Goal: Task Accomplishment & Management: Complete application form

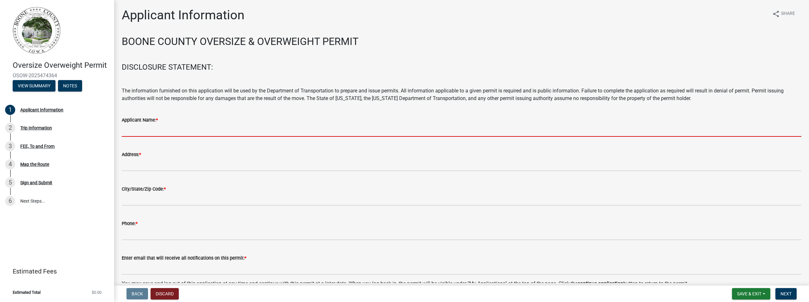
click at [143, 129] on input "Applicant Name: *" at bounding box center [461, 130] width 679 height 13
type input "ERICKSONTRUCKING INC."
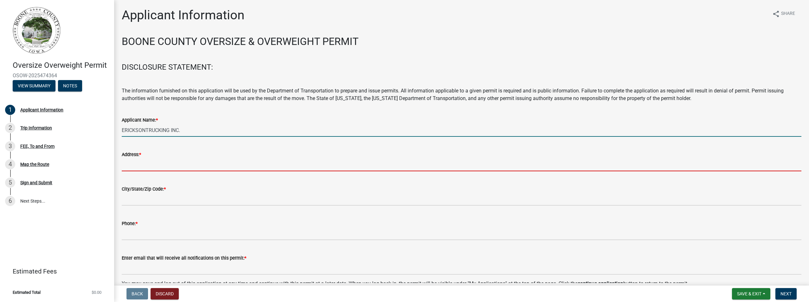
type input "971 222nd Dr"
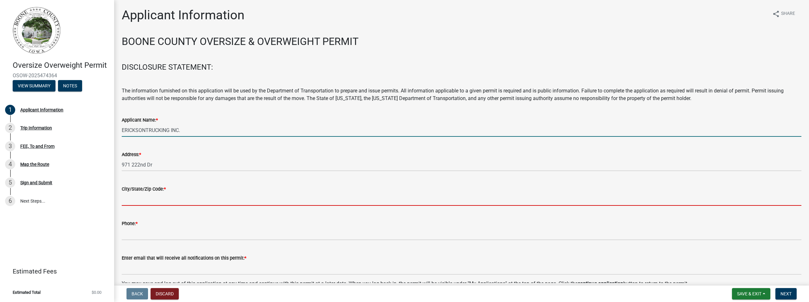
type input "[PERSON_NAME]"
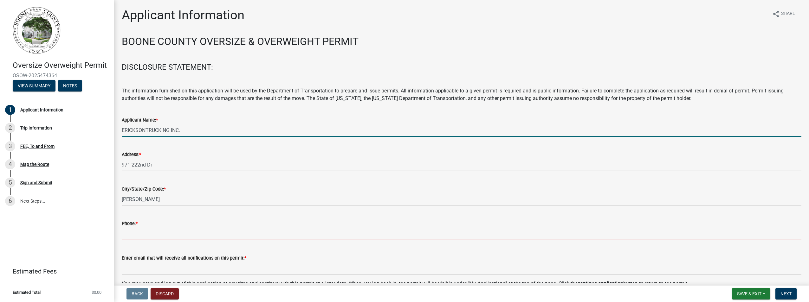
type input "5152909327"
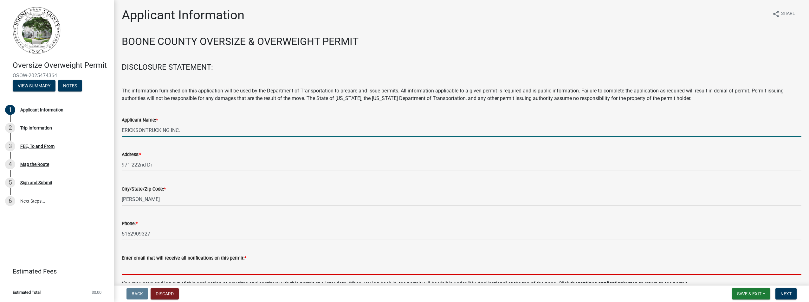
type input "[EMAIL_ADDRESS][DOMAIN_NAME]"
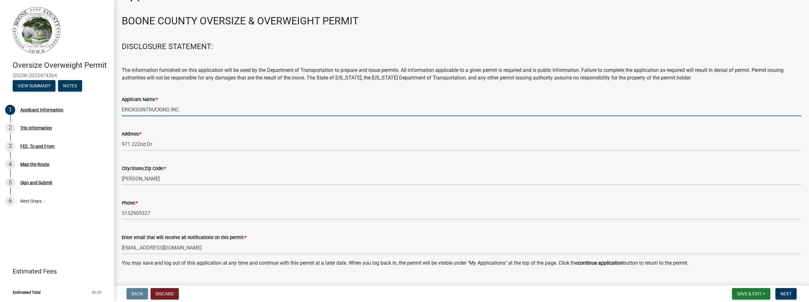
scroll to position [34, 0]
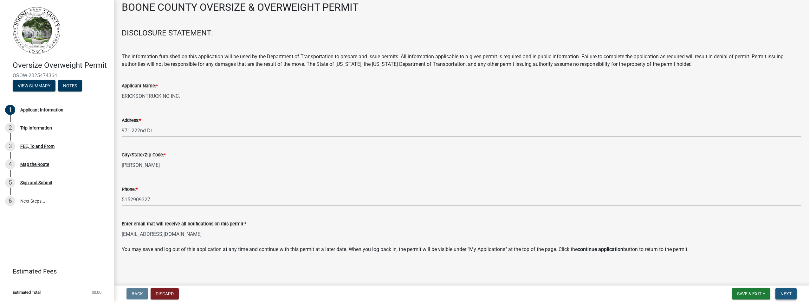
click at [781, 294] on span "Next" at bounding box center [785, 293] width 11 height 5
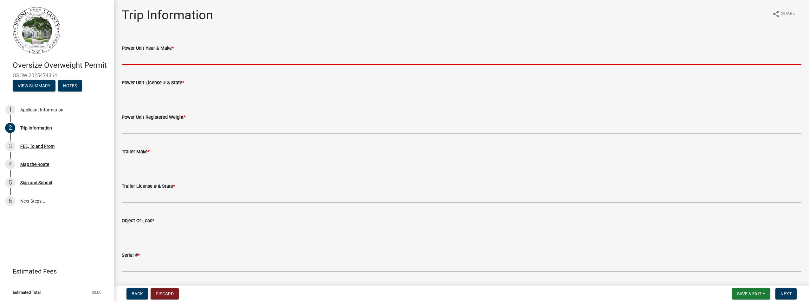
click at [145, 60] on input "Power Unit Year & Make *" at bounding box center [461, 58] width 679 height 13
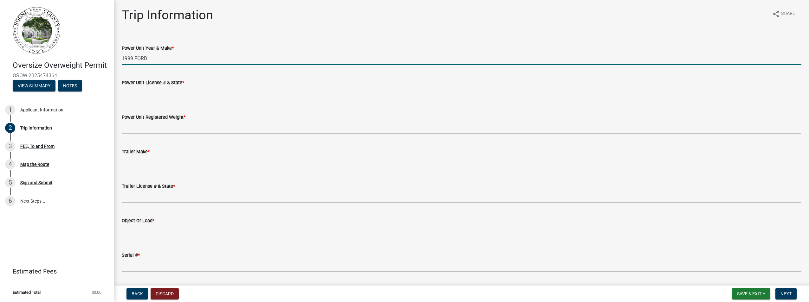
type input "1999 FORD"
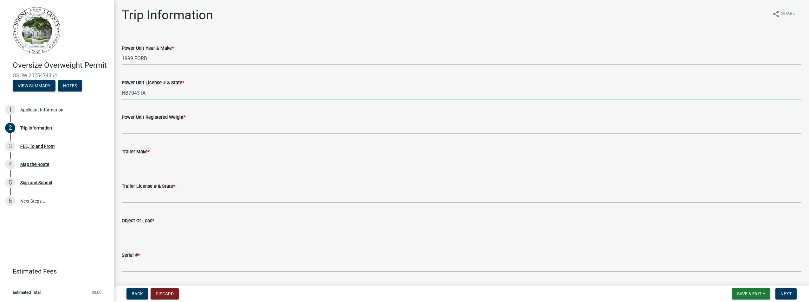
type input "HB7043 IA"
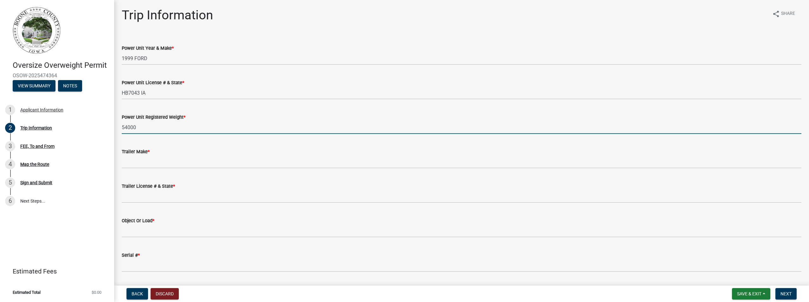
type input "54000"
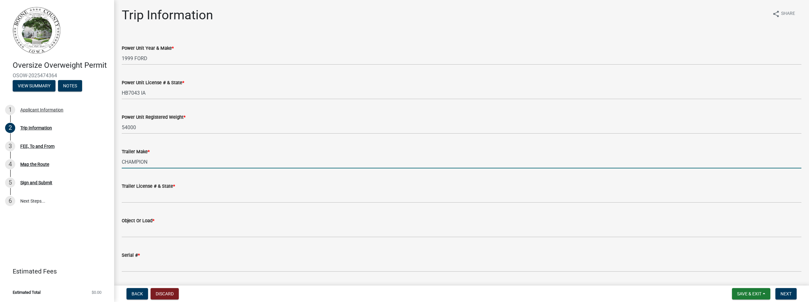
type input "CHAMPION"
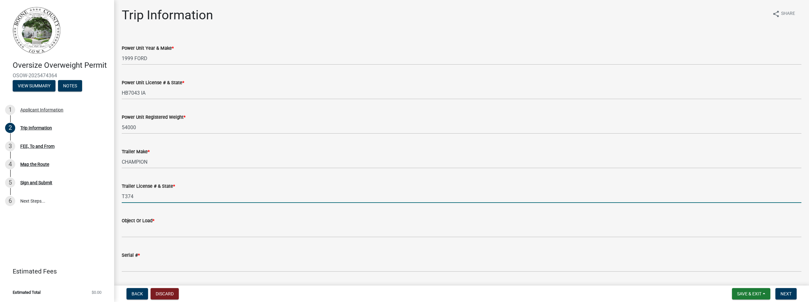
type input "T374"
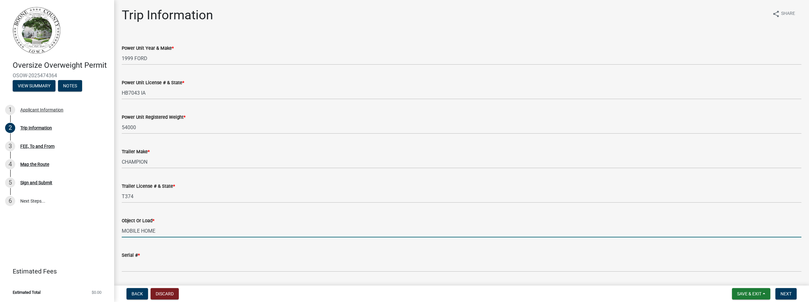
type input "MOBILE HOME"
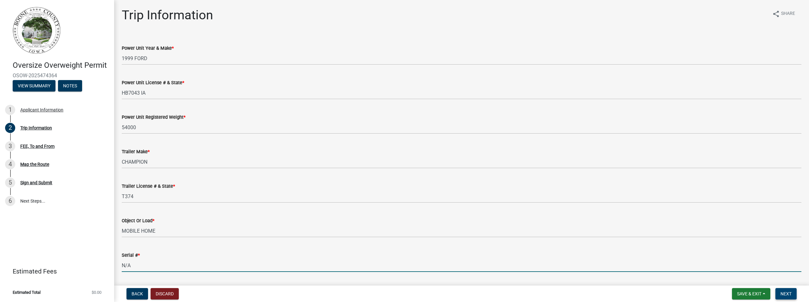
type input "N/A"
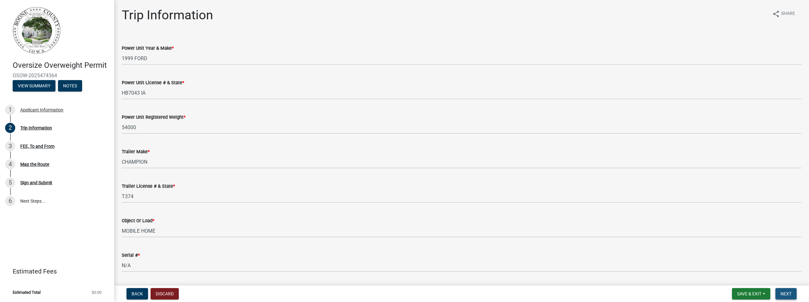
click at [784, 292] on span "Next" at bounding box center [785, 293] width 11 height 5
click at [783, 292] on span "Next" at bounding box center [785, 293] width 11 height 5
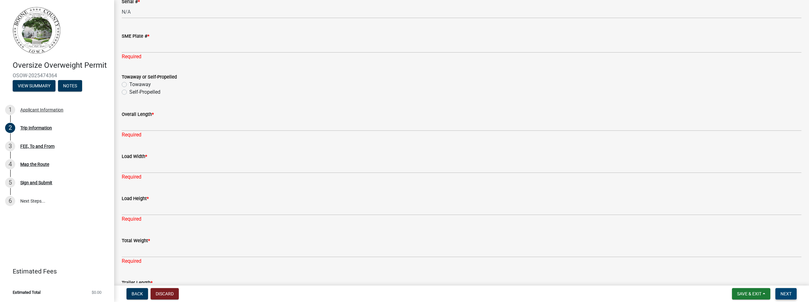
scroll to position [253, 0]
click at [148, 36] on span "*" at bounding box center [148, 36] width 2 height 5
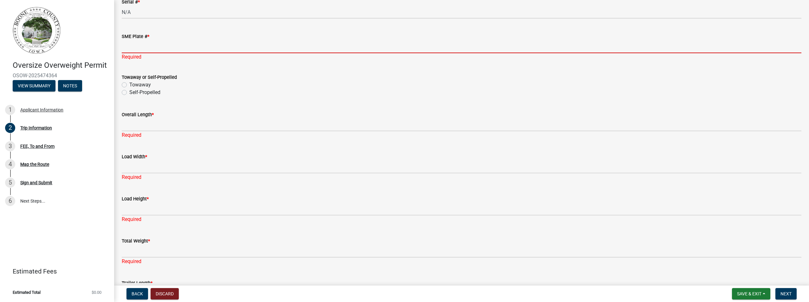
click at [148, 40] on input "SME Plate # *" at bounding box center [461, 46] width 679 height 13
click at [138, 36] on label "SME Plate # *" at bounding box center [136, 37] width 28 height 4
click at [138, 40] on input "SME Plate # *" at bounding box center [461, 46] width 679 height 13
click at [149, 35] on span "*" at bounding box center [148, 36] width 2 height 5
click at [149, 40] on input "SME Plate # *" at bounding box center [461, 46] width 679 height 13
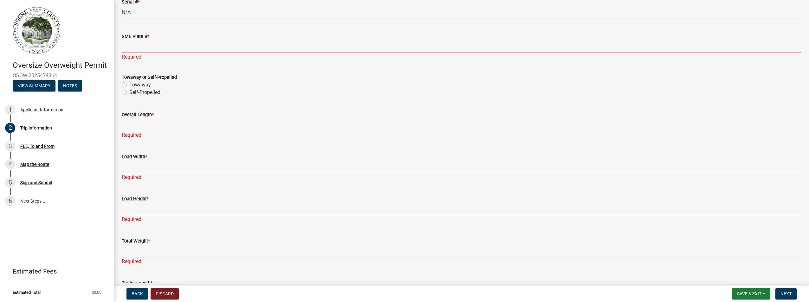
click at [129, 86] on label "Towaway" at bounding box center [140, 85] width 22 height 8
click at [129, 85] on input "Towaway" at bounding box center [131, 83] width 4 height 4
radio input "true"
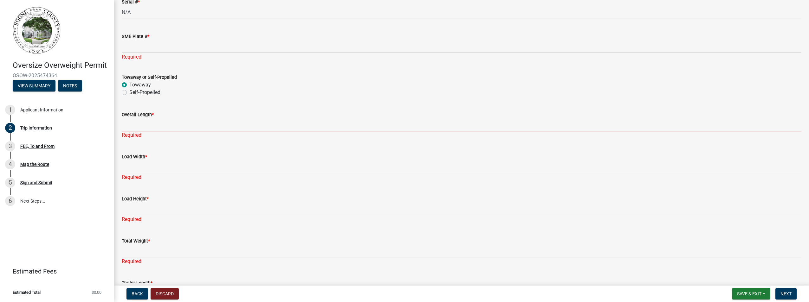
click at [128, 125] on input "Overall Length *" at bounding box center [461, 124] width 679 height 13
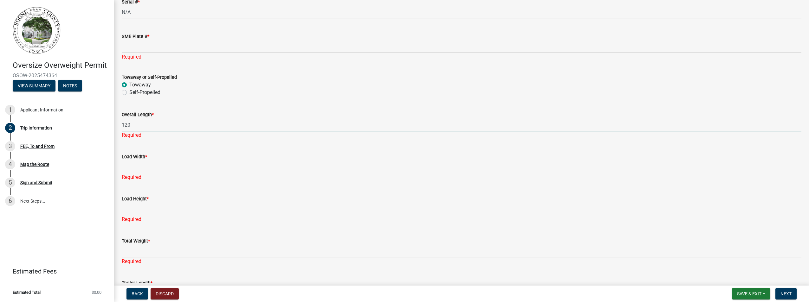
type input "120"
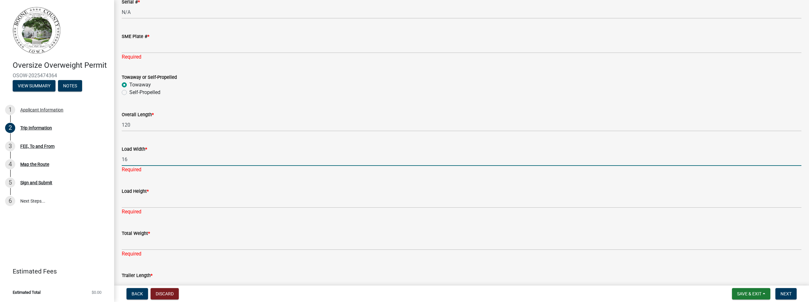
type input "16"
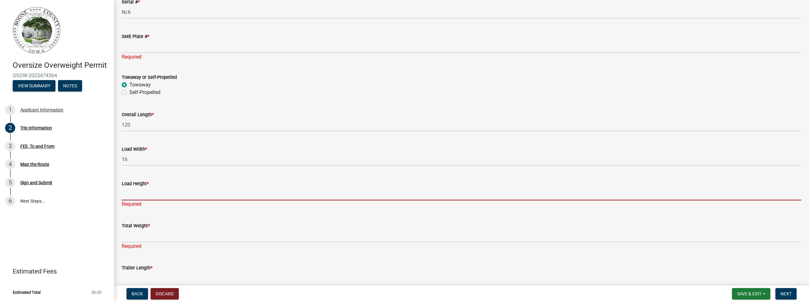
type input "8"
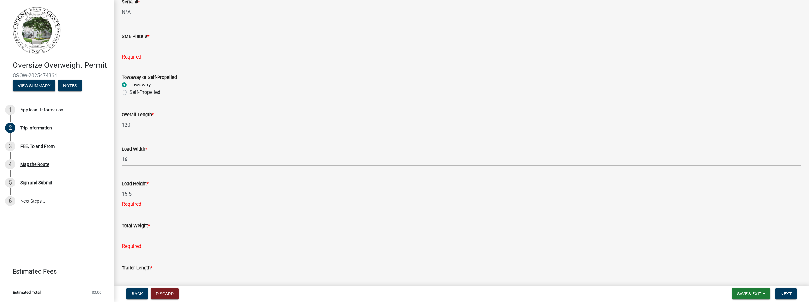
type input "15.5"
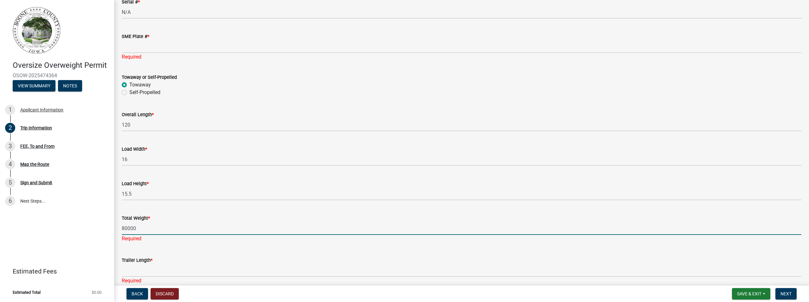
type input "80000"
click at [149, 35] on span "*" at bounding box center [148, 36] width 2 height 5
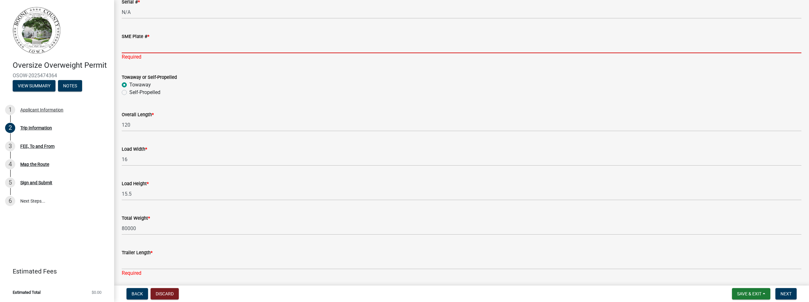
click at [149, 40] on input "SME Plate # *" at bounding box center [461, 46] width 679 height 13
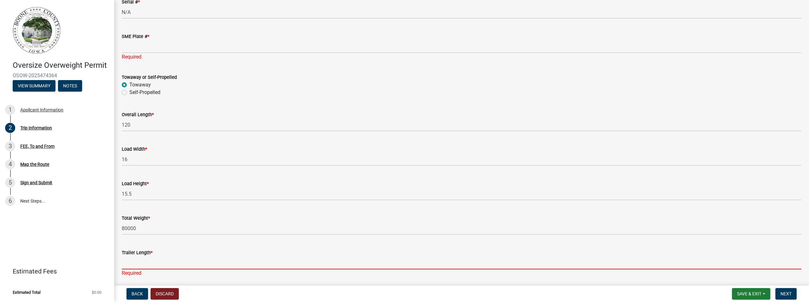
click at [127, 264] on input "Trailer Length *" at bounding box center [461, 263] width 679 height 13
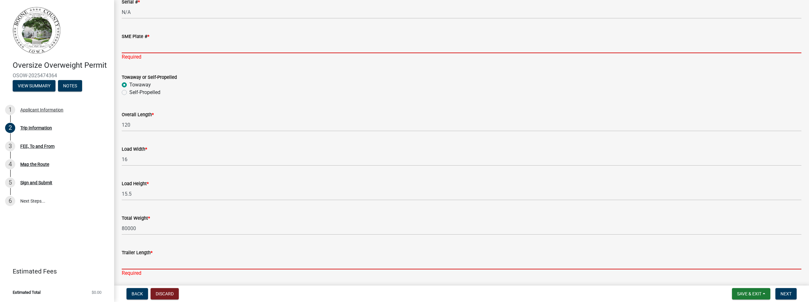
click at [131, 46] on input "SME Plate # *" at bounding box center [461, 46] width 679 height 13
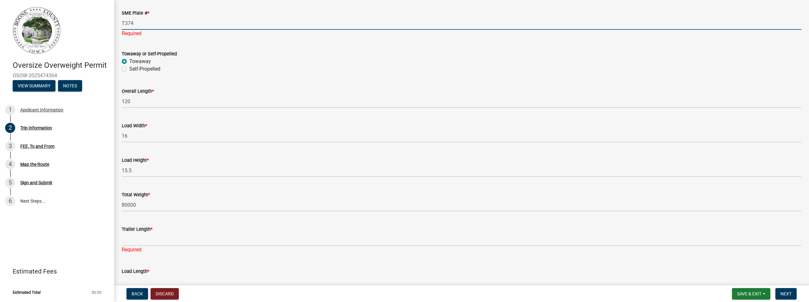
scroll to position [317, 0]
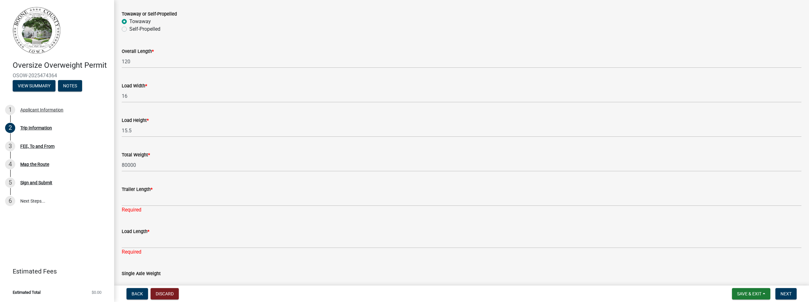
type input "T374"
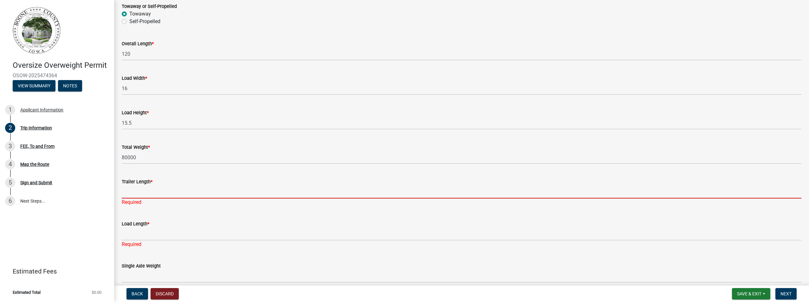
click at [131, 199] on div "Trailer Length * Required" at bounding box center [461, 187] width 679 height 37
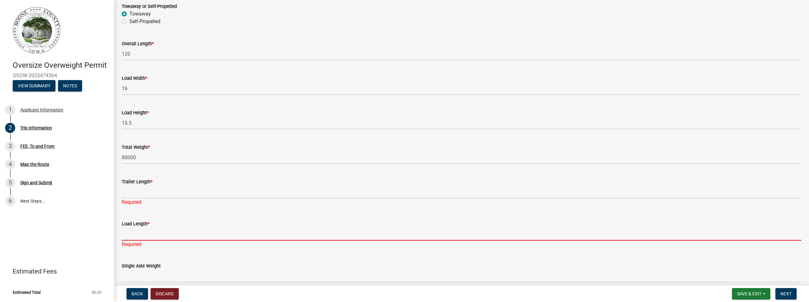
click at [154, 237] on input "Load Length *" at bounding box center [461, 234] width 679 height 13
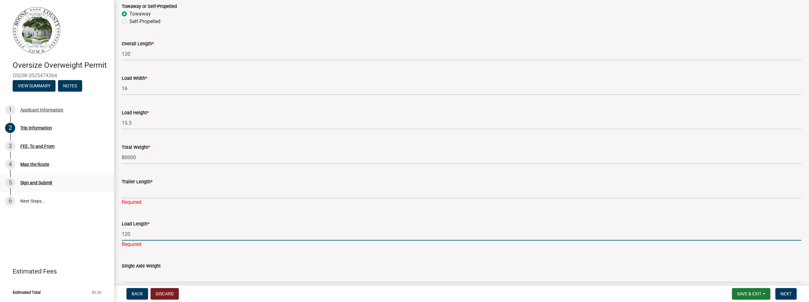
type input "120"
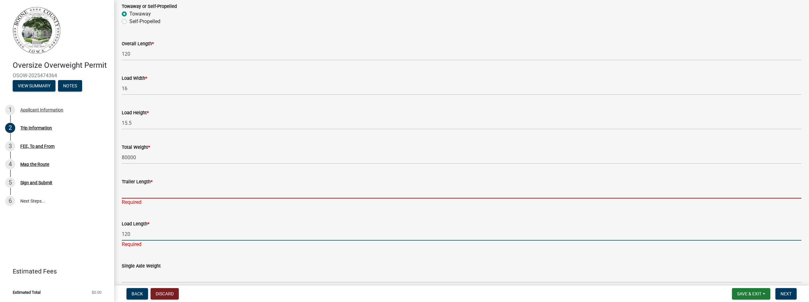
click at [133, 192] on input "Trailer Length *" at bounding box center [461, 192] width 679 height 13
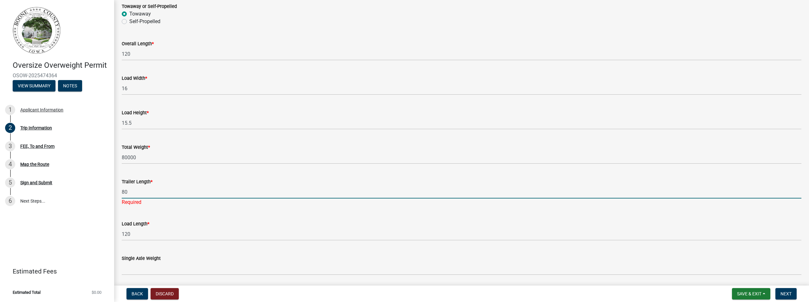
type input "80"
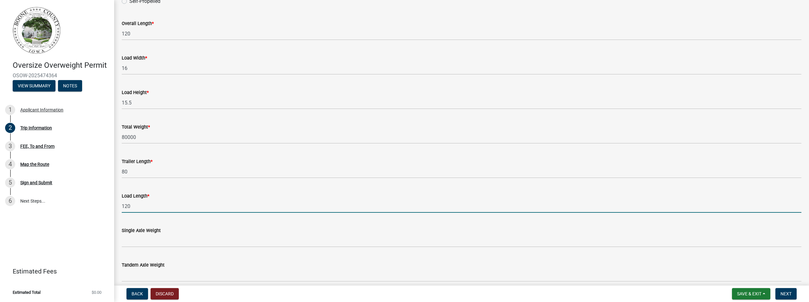
scroll to position [348, 0]
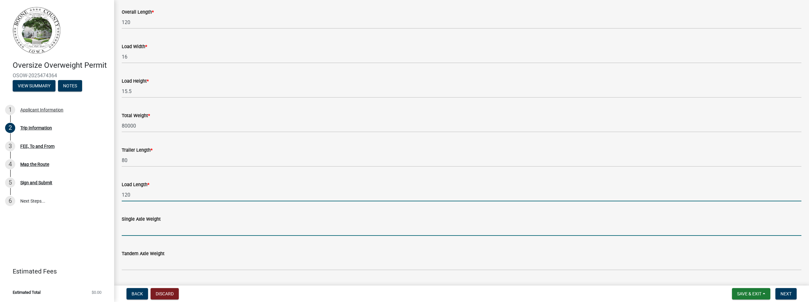
click at [147, 230] on input "Single Axle Weight" at bounding box center [461, 229] width 679 height 13
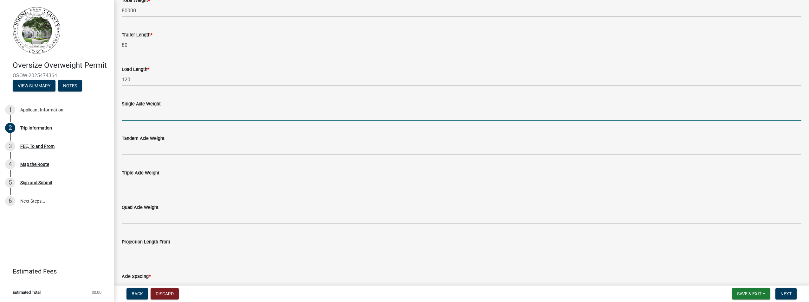
scroll to position [475, 0]
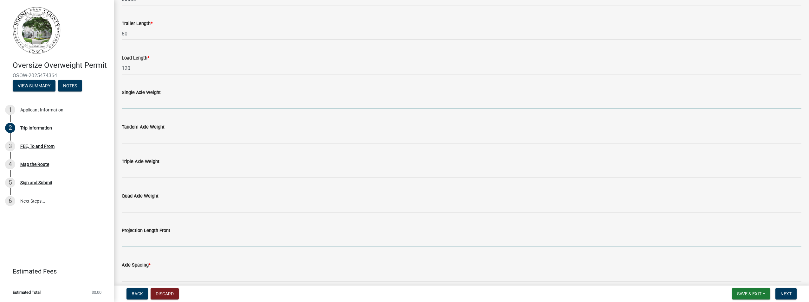
click at [157, 242] on input "Projection Length Front" at bounding box center [461, 240] width 679 height 13
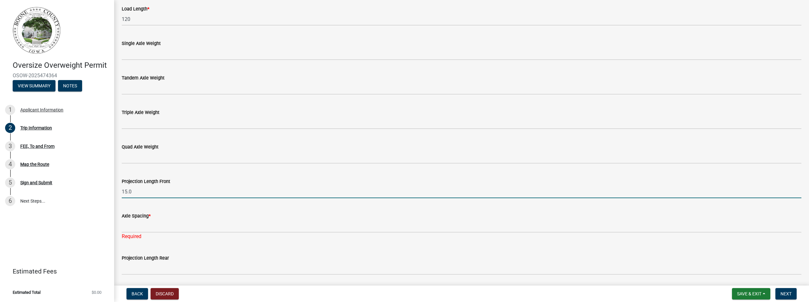
scroll to position [539, 0]
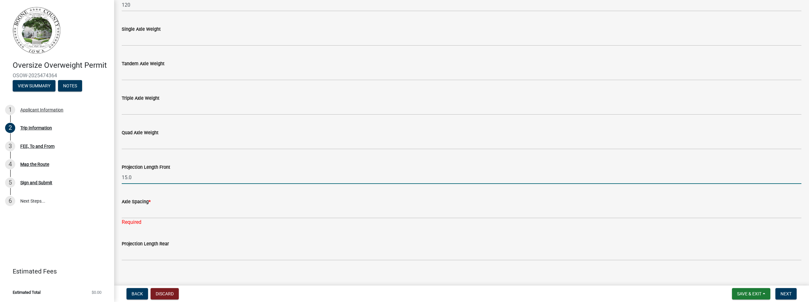
type input "15.0"
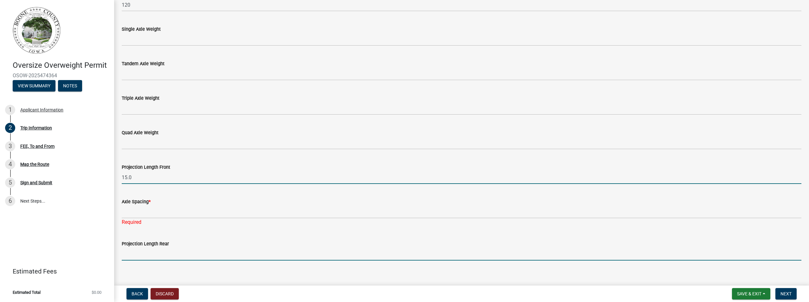
click at [159, 253] on input "Projection Length Rear" at bounding box center [461, 254] width 679 height 13
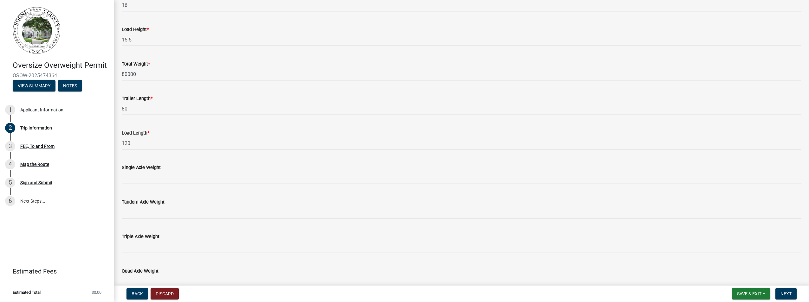
scroll to position [451, 0]
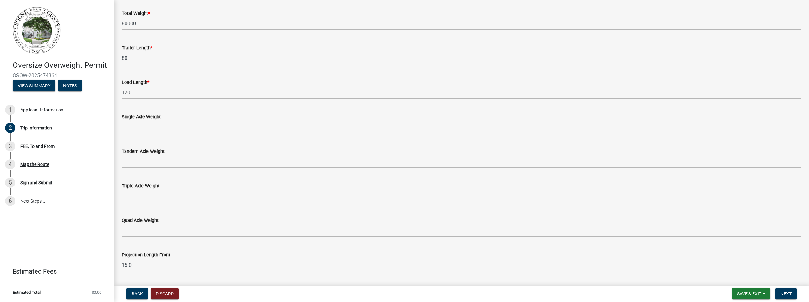
type input "15.0"
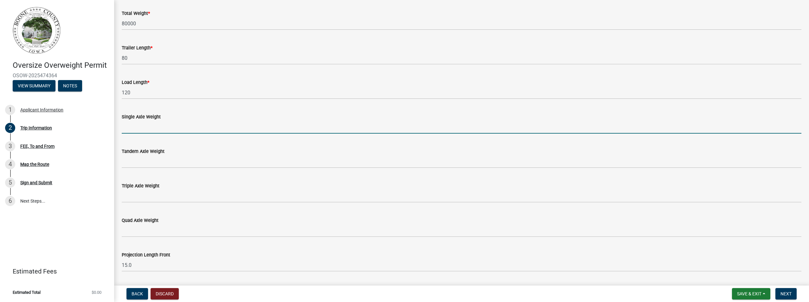
click at [138, 130] on input "Single Axle Weight" at bounding box center [461, 127] width 679 height 13
type input "N/A"
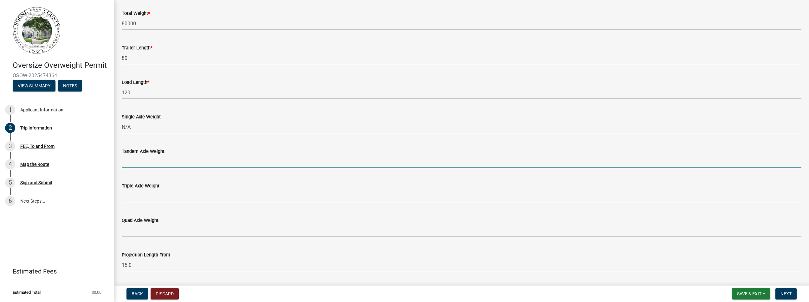
click at [130, 159] on input "Tandem Axle Weight" at bounding box center [461, 161] width 679 height 13
type input "N/A"
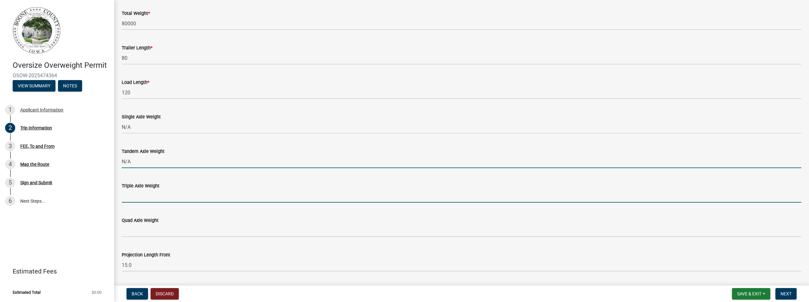
click at [134, 197] on input "Triple Axle Weight" at bounding box center [461, 196] width 679 height 13
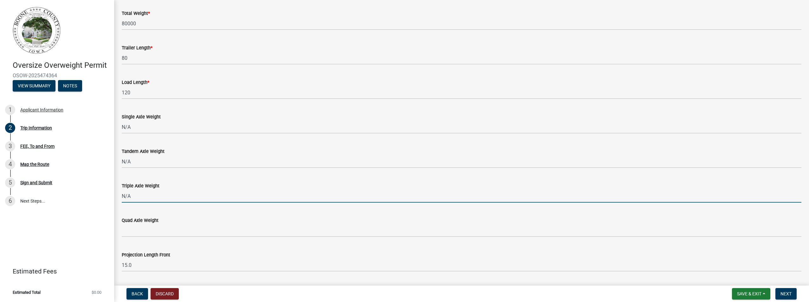
type input "N/A"
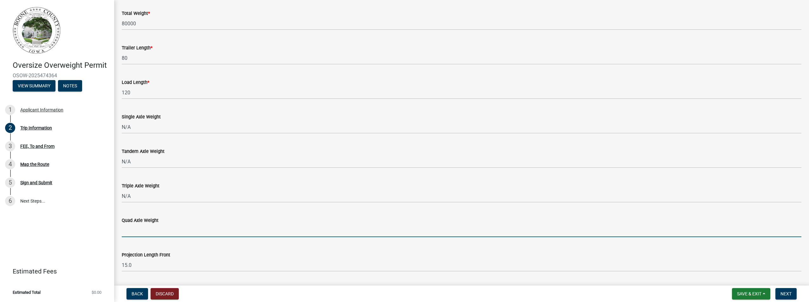
click at [140, 235] on input "Quad Axle Weight" at bounding box center [461, 230] width 679 height 13
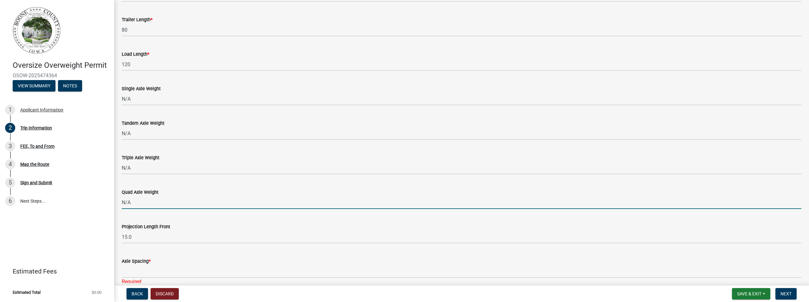
scroll to position [546, 0]
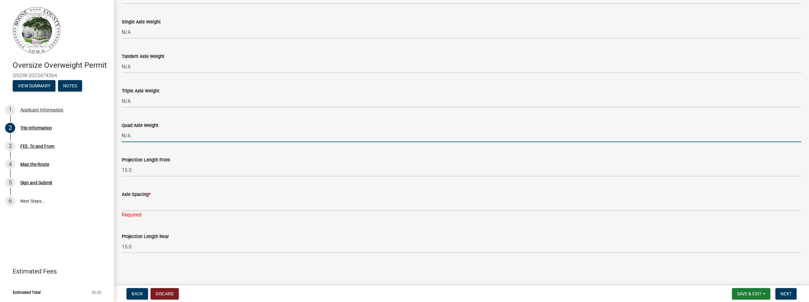
type input "N/A"
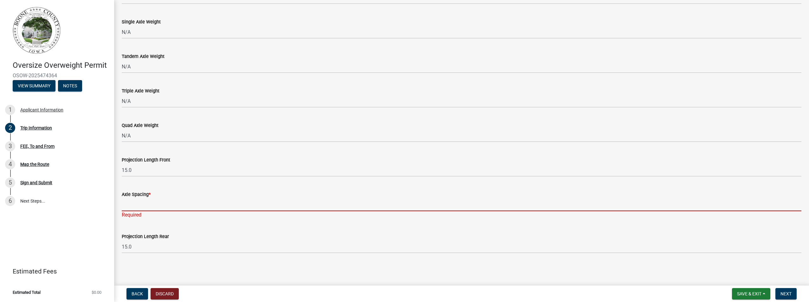
click at [141, 207] on input "Axle Spacing *" at bounding box center [461, 204] width 679 height 13
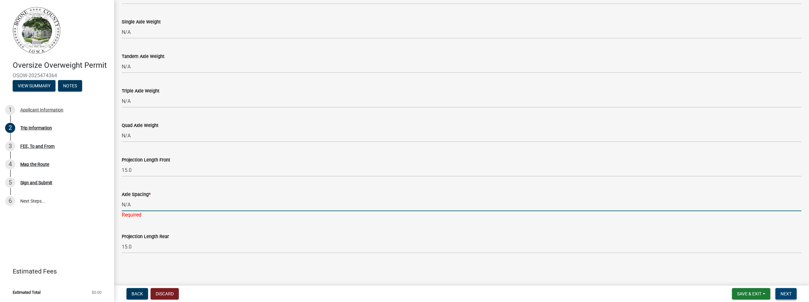
type input "N/A"
click at [789, 295] on span "Next" at bounding box center [785, 293] width 11 height 5
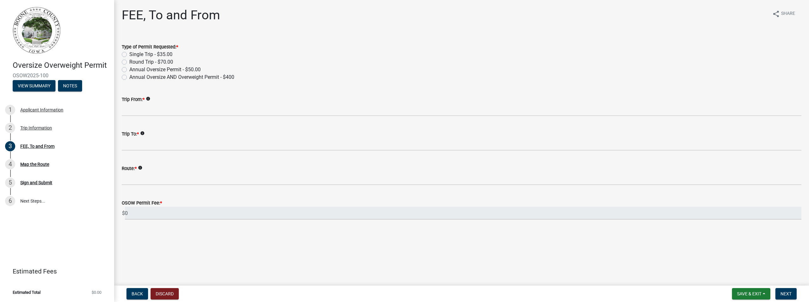
click at [129, 69] on label "Annual Oversize Permit - $50.00" at bounding box center [164, 70] width 71 height 8
click at [129, 69] on input "Annual Oversize Permit - $50.00" at bounding box center [131, 68] width 4 height 4
radio input "true"
click at [786, 295] on span "Next" at bounding box center [785, 293] width 11 height 5
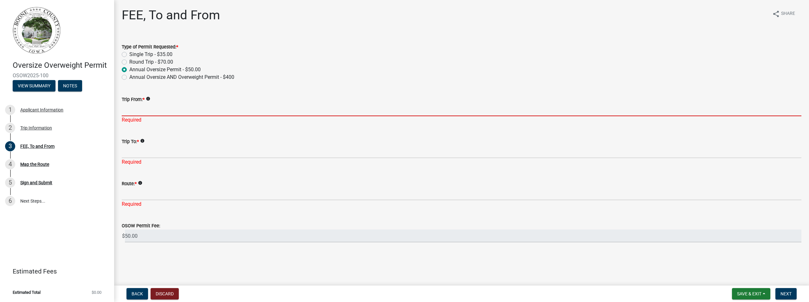
click at [144, 114] on input "Trip From: *" at bounding box center [461, 109] width 679 height 13
type input "N/A"
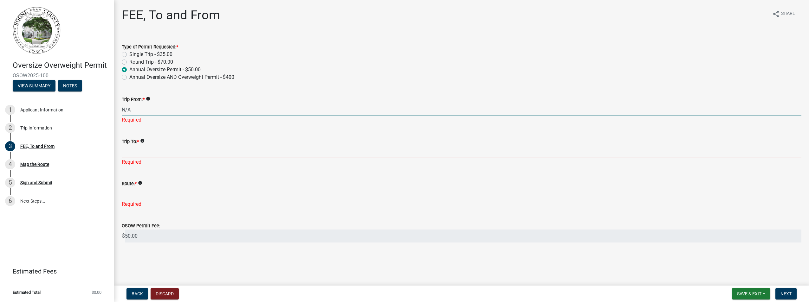
click at [138, 152] on div "Trip To: * info Required" at bounding box center [461, 147] width 679 height 37
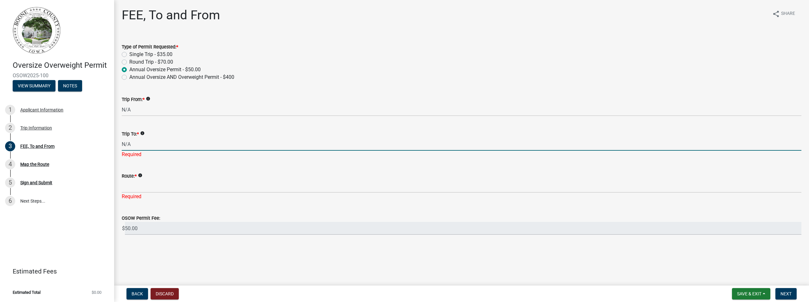
type input "N/A"
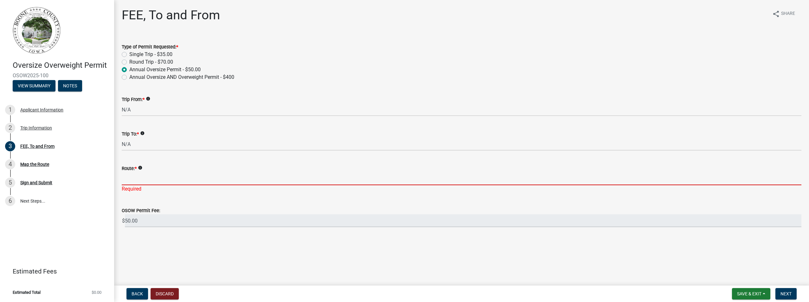
click at [137, 191] on div "Route: * info Required" at bounding box center [461, 174] width 679 height 37
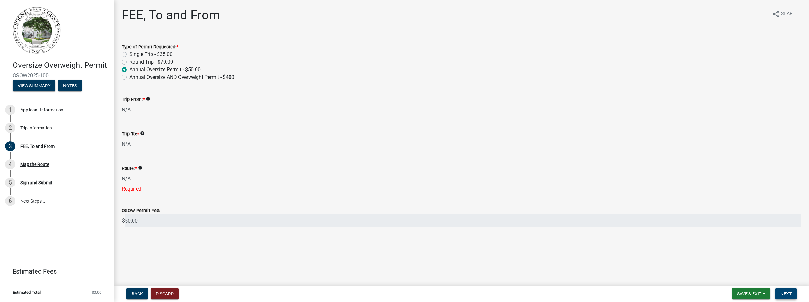
type input "N/A"
click at [781, 291] on span "Next" at bounding box center [785, 293] width 11 height 5
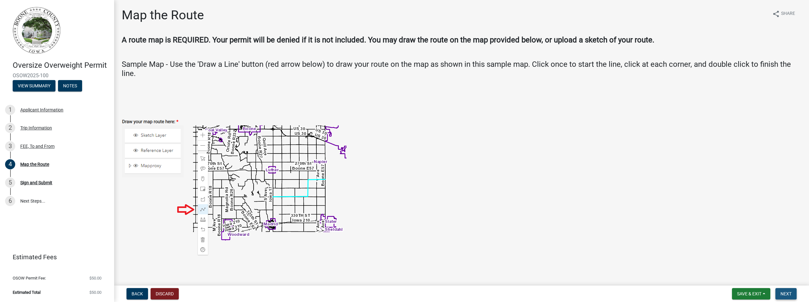
click at [794, 291] on button "Next" at bounding box center [785, 293] width 21 height 11
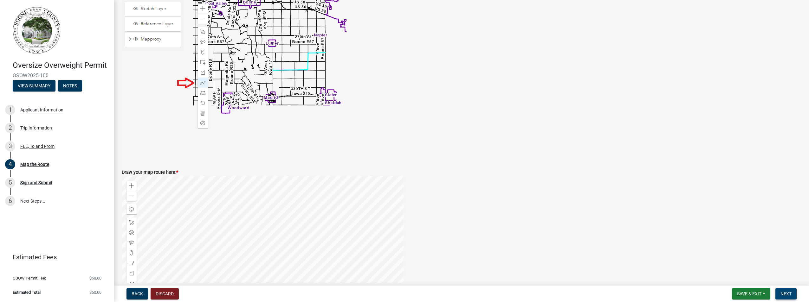
scroll to position [268, 0]
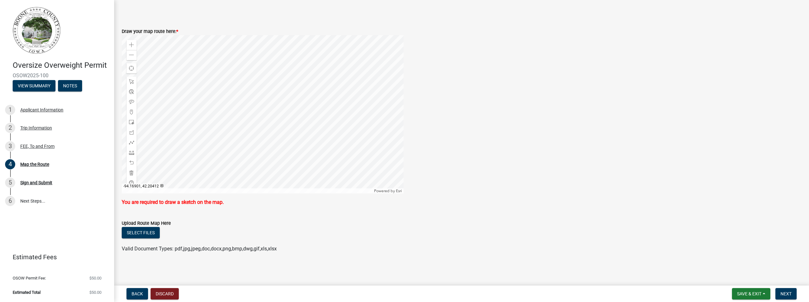
click at [233, 35] on div at bounding box center [263, 114] width 282 height 158
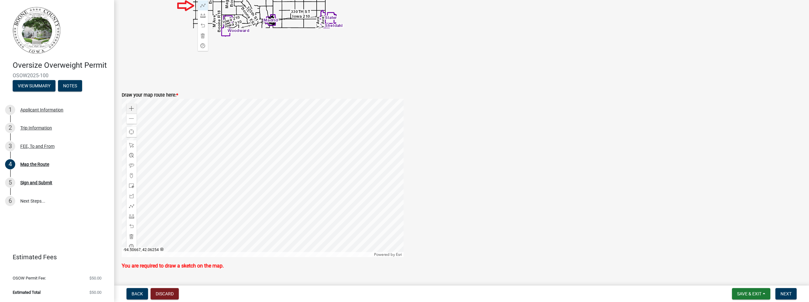
scroll to position [204, 0]
click at [133, 208] on span at bounding box center [131, 205] width 5 height 5
click at [244, 140] on div at bounding box center [263, 178] width 282 height 158
click at [279, 140] on div at bounding box center [263, 178] width 282 height 158
click at [261, 140] on div at bounding box center [263, 178] width 282 height 158
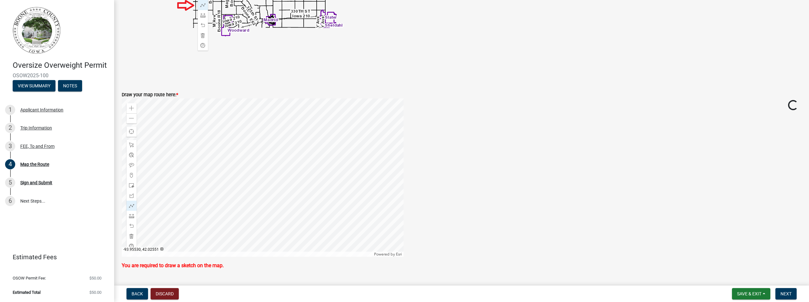
click at [260, 148] on div at bounding box center [263, 178] width 282 height 158
click at [232, 184] on div at bounding box center [263, 178] width 282 height 158
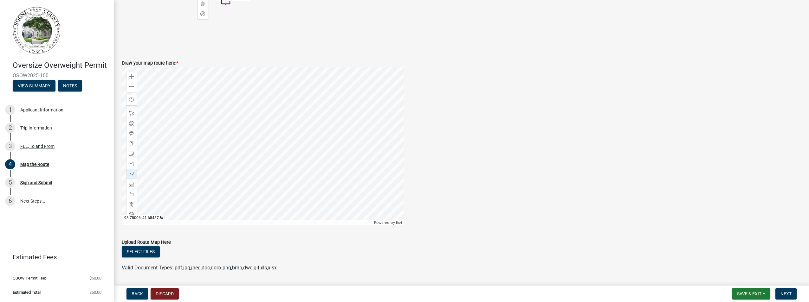
scroll to position [255, 0]
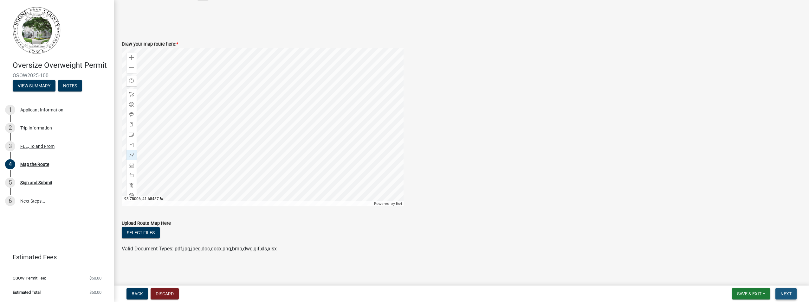
click at [785, 296] on span "Next" at bounding box center [785, 293] width 11 height 5
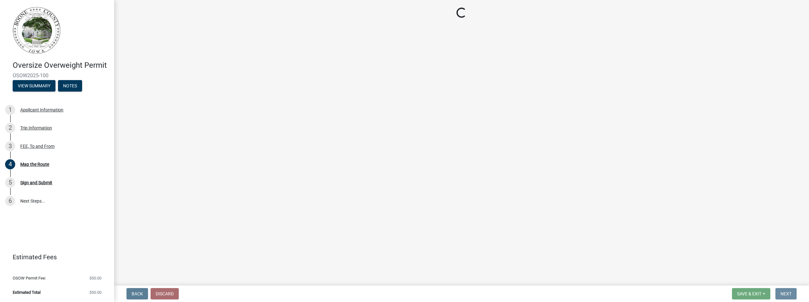
scroll to position [0, 0]
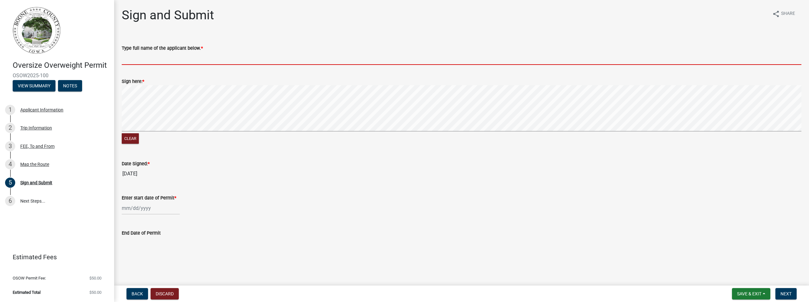
click at [142, 60] on input "Type full name of the applicant below. *" at bounding box center [461, 58] width 679 height 13
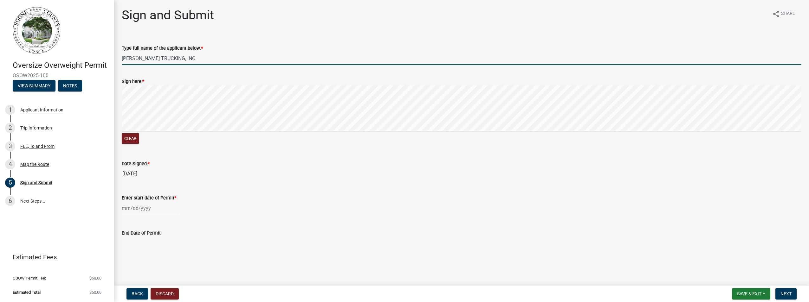
click at [236, 132] on signature-pad at bounding box center [461, 109] width 679 height 48
type input "[PERSON_NAME] TRUCKING, INC."
select select "9"
select select "2025"
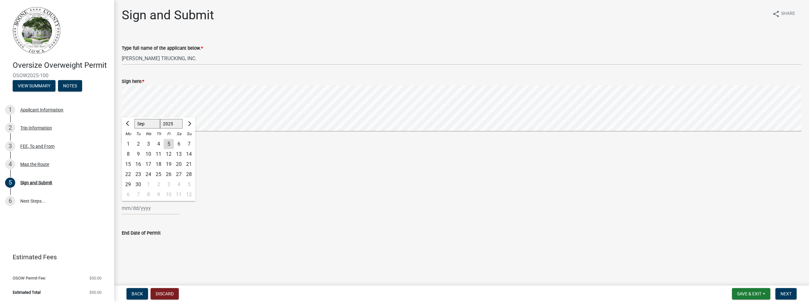
click at [130, 209] on div "[PERSON_NAME] Feb Mar Apr [PERSON_NAME][DATE] Oct Nov [DATE] 1526 1527 1528 152…" at bounding box center [151, 208] width 58 height 13
click at [170, 145] on div "5" at bounding box center [168, 144] width 10 height 10
type input "[DATE]"
click at [791, 295] on button "Next" at bounding box center [785, 293] width 21 height 11
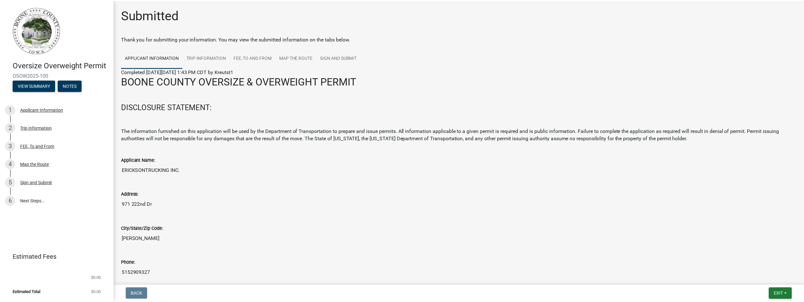
scroll to position [80, 0]
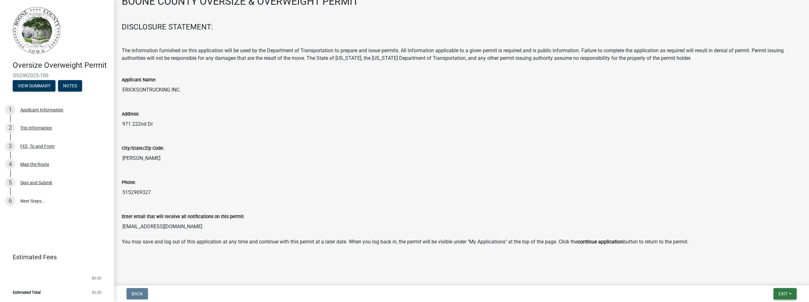
click at [786, 293] on span "Exit" at bounding box center [782, 293] width 9 height 5
click at [764, 276] on button "Save & Exit" at bounding box center [770, 277] width 51 height 15
